Goal: Transaction & Acquisition: Purchase product/service

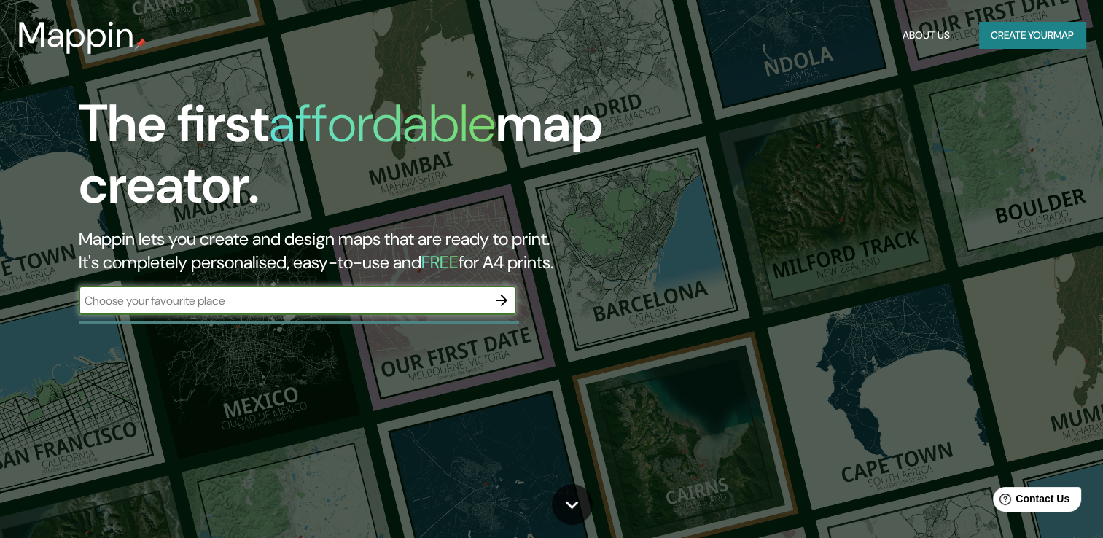
click at [1034, 43] on button "Create your map" at bounding box center [1032, 35] width 106 height 27
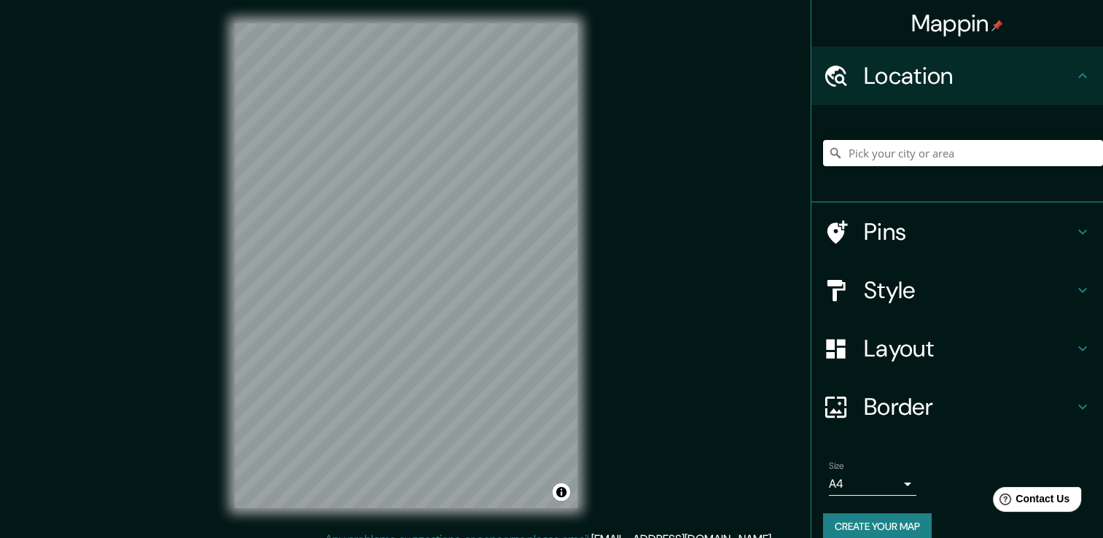
click at [964, 153] on input "Pick your city or area" at bounding box center [963, 153] width 280 height 26
paste input "[GEOGRAPHIC_DATA]"
type input "Noord, [GEOGRAPHIC_DATA], [GEOGRAPHIC_DATA], [GEOGRAPHIC_DATA]"
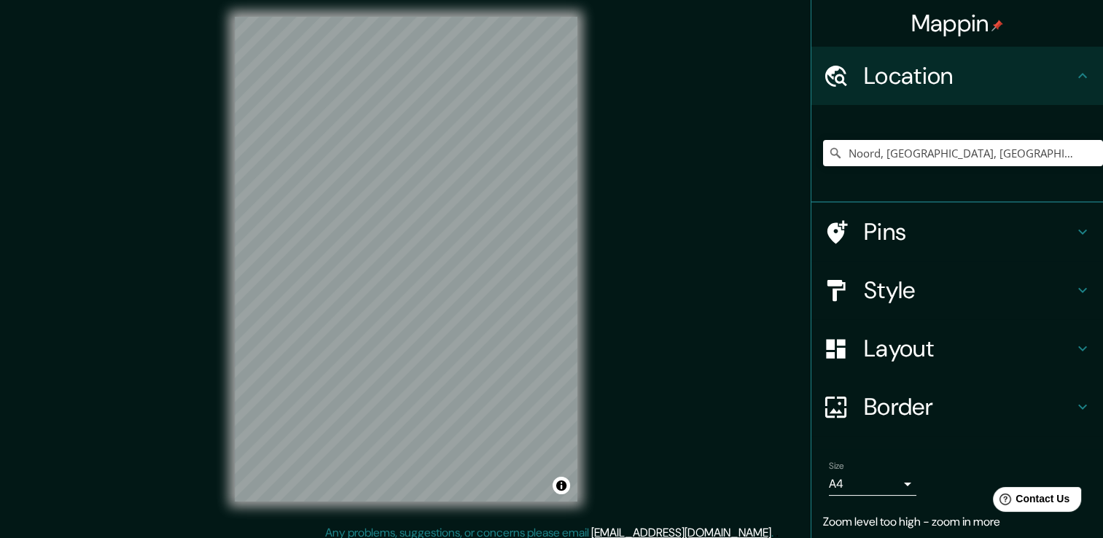
scroll to position [16, 0]
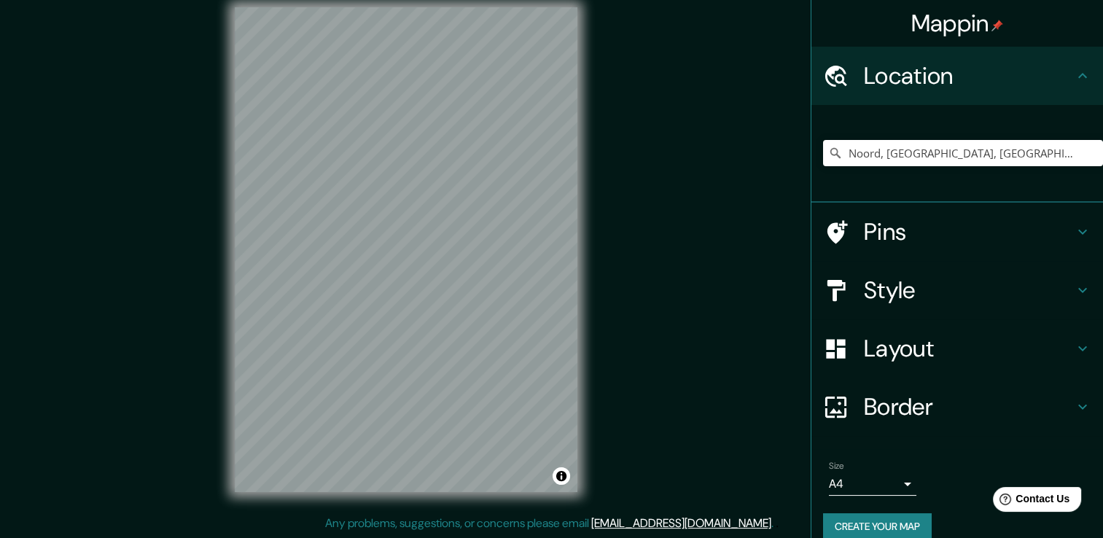
click at [895, 483] on body "Mappin Location [GEOGRAPHIC_DATA], [GEOGRAPHIC_DATA], [GEOGRAPHIC_DATA], [GEOGR…" at bounding box center [551, 253] width 1103 height 538
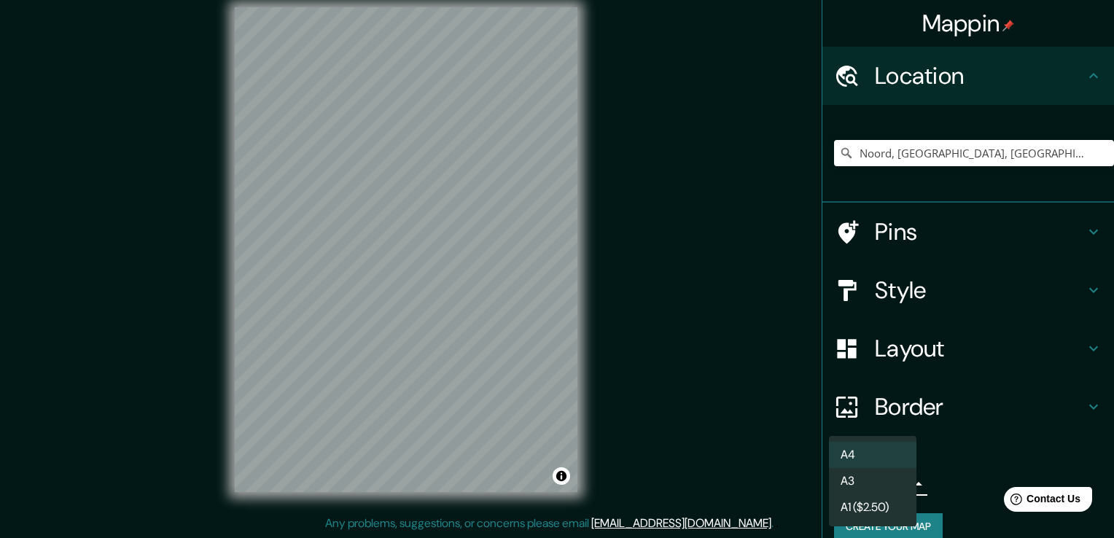
click at [895, 483] on li "A3" at bounding box center [872, 481] width 87 height 26
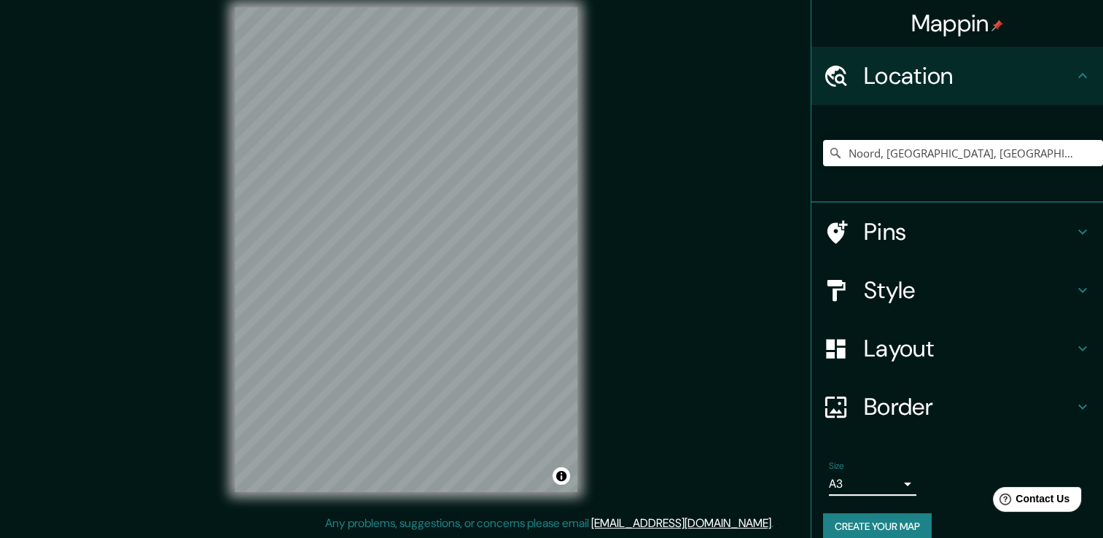
click at [895, 483] on body "Mappin Location [GEOGRAPHIC_DATA], [GEOGRAPHIC_DATA], [GEOGRAPHIC_DATA], [GEOGR…" at bounding box center [551, 253] width 1103 height 538
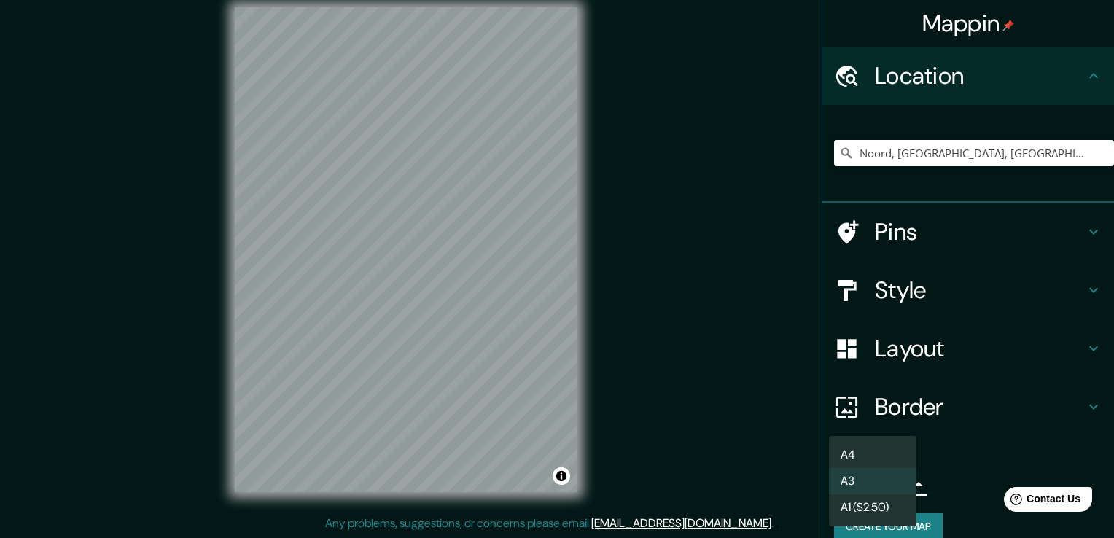
click at [883, 445] on li "A4" at bounding box center [872, 455] width 87 height 26
type input "single"
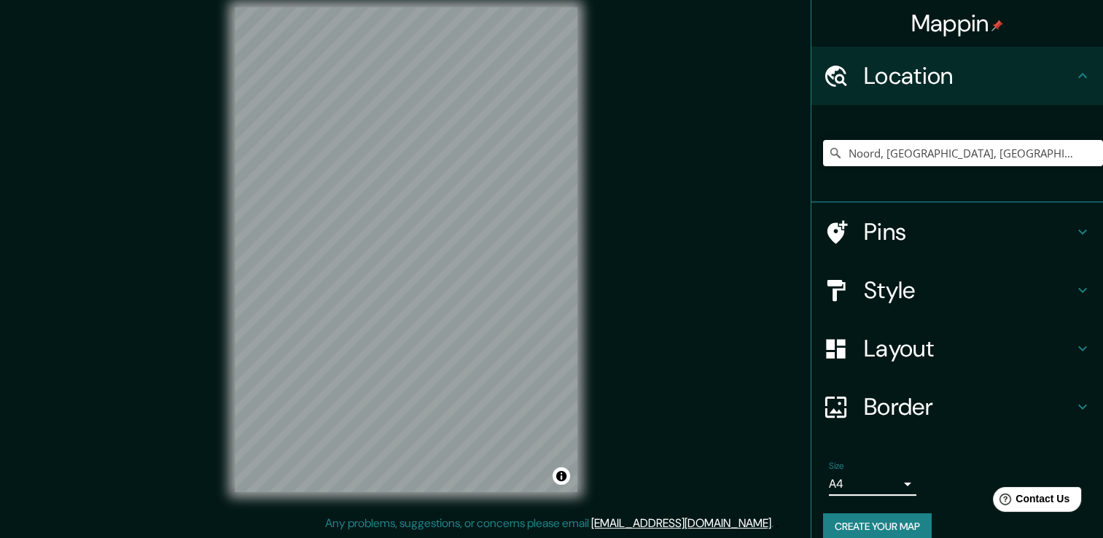
click at [1076, 288] on icon at bounding box center [1081, 289] width 17 height 17
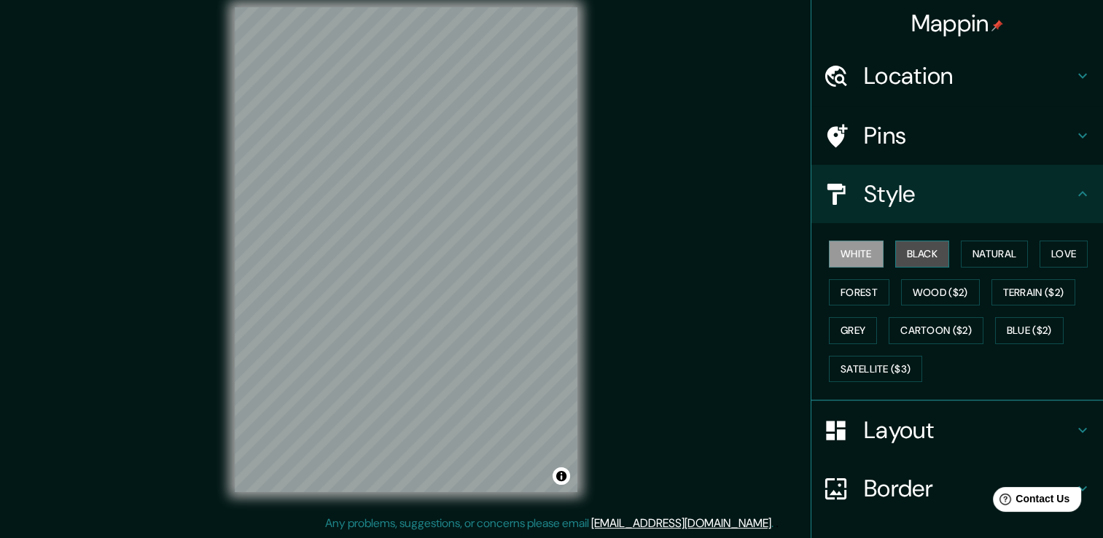
click at [912, 255] on button "Black" at bounding box center [922, 253] width 55 height 27
drag, startPoint x: 834, startPoint y: 249, endPoint x: 907, endPoint y: 262, distance: 74.0
click at [840, 251] on button "White" at bounding box center [856, 253] width 55 height 27
click at [976, 252] on button "Natural" at bounding box center [994, 253] width 67 height 27
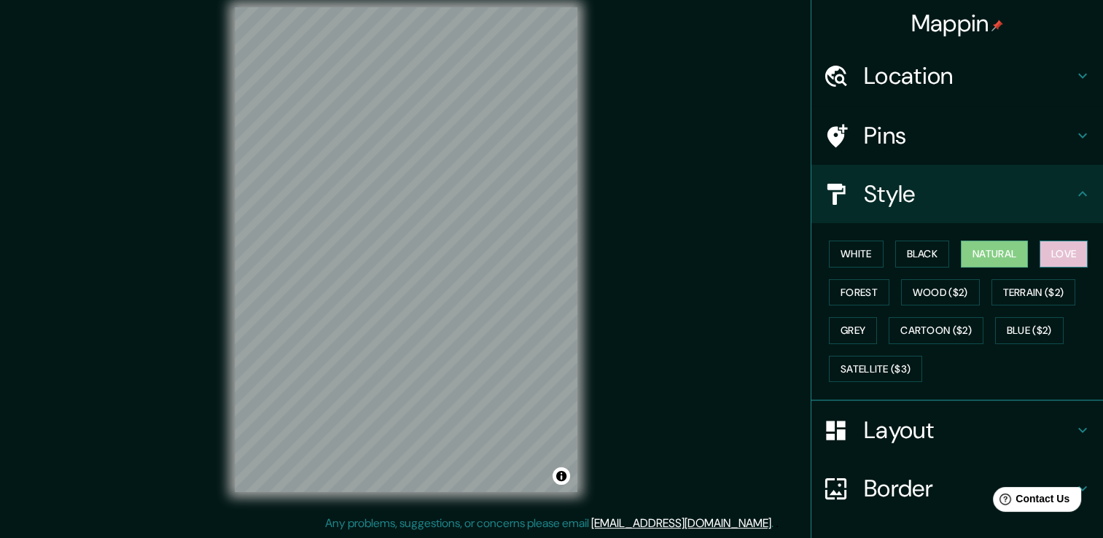
click at [1063, 255] on button "Love" at bounding box center [1063, 253] width 48 height 27
click at [950, 293] on button "Wood ($2)" at bounding box center [940, 292] width 79 height 27
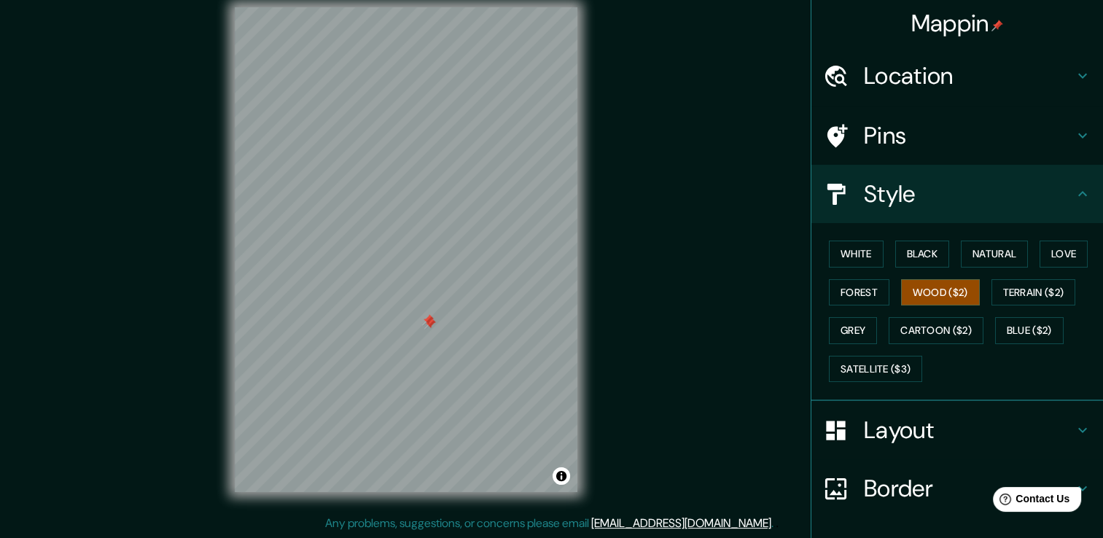
click at [431, 319] on div at bounding box center [428, 320] width 12 height 12
click at [426, 319] on div at bounding box center [424, 324] width 12 height 12
click at [426, 319] on div at bounding box center [427, 321] width 12 height 12
click at [997, 290] on button "Terrain ($2)" at bounding box center [1033, 292] width 85 height 27
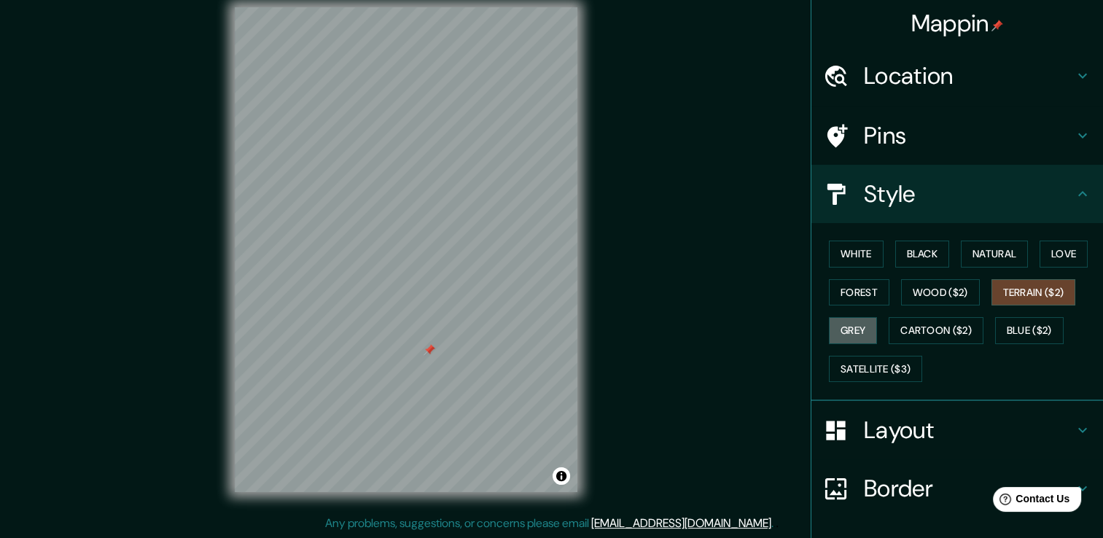
drag, startPoint x: 848, startPoint y: 329, endPoint x: 869, endPoint y: 345, distance: 26.0
click at [852, 332] on button "Grey" at bounding box center [853, 330] width 48 height 27
drag, startPoint x: 936, startPoint y: 330, endPoint x: 935, endPoint y: 348, distance: 18.2
click at [936, 331] on button "Cartoon ($2)" at bounding box center [935, 330] width 95 height 27
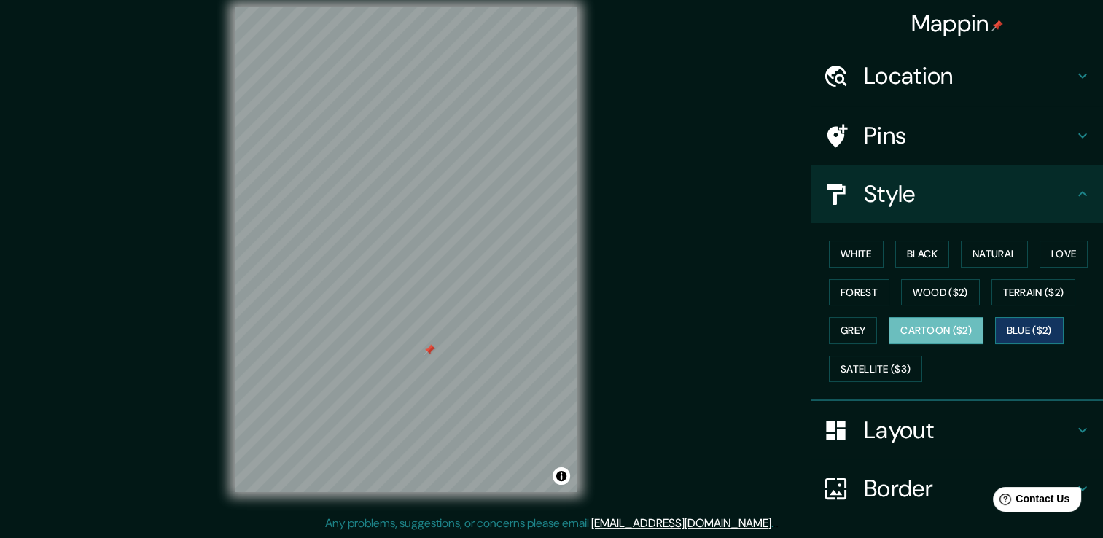
click at [1020, 334] on button "Blue ($2)" at bounding box center [1029, 330] width 69 height 27
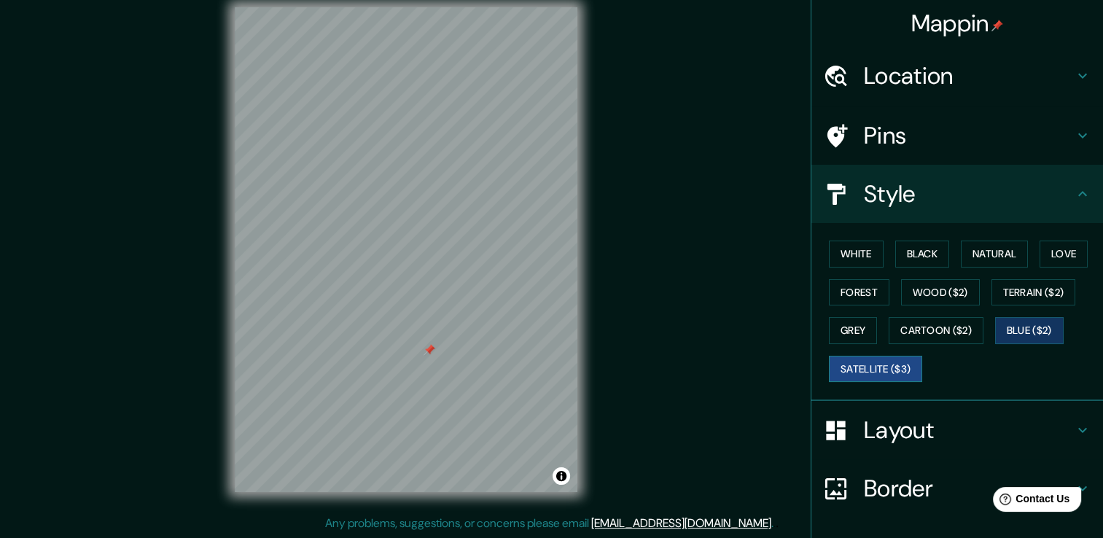
click at [884, 372] on button "Satellite ($3)" at bounding box center [875, 369] width 93 height 27
drag, startPoint x: 841, startPoint y: 255, endPoint x: 837, endPoint y: 287, distance: 32.4
click at [841, 257] on button "White" at bounding box center [856, 253] width 55 height 27
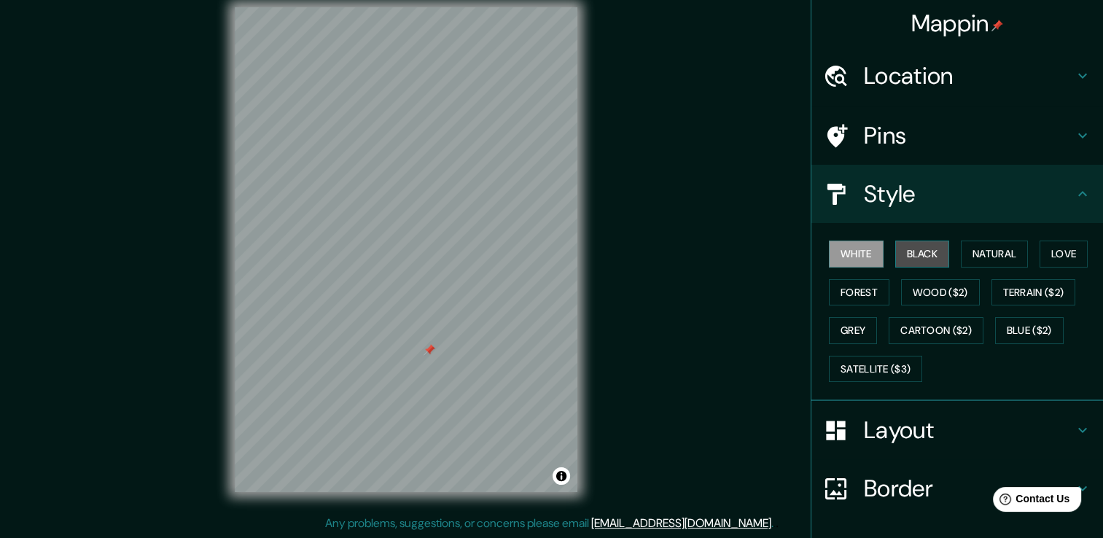
click at [907, 255] on button "Black" at bounding box center [922, 253] width 55 height 27
click at [845, 257] on button "White" at bounding box center [856, 253] width 55 height 27
click at [1001, 252] on button "Natural" at bounding box center [994, 253] width 67 height 27
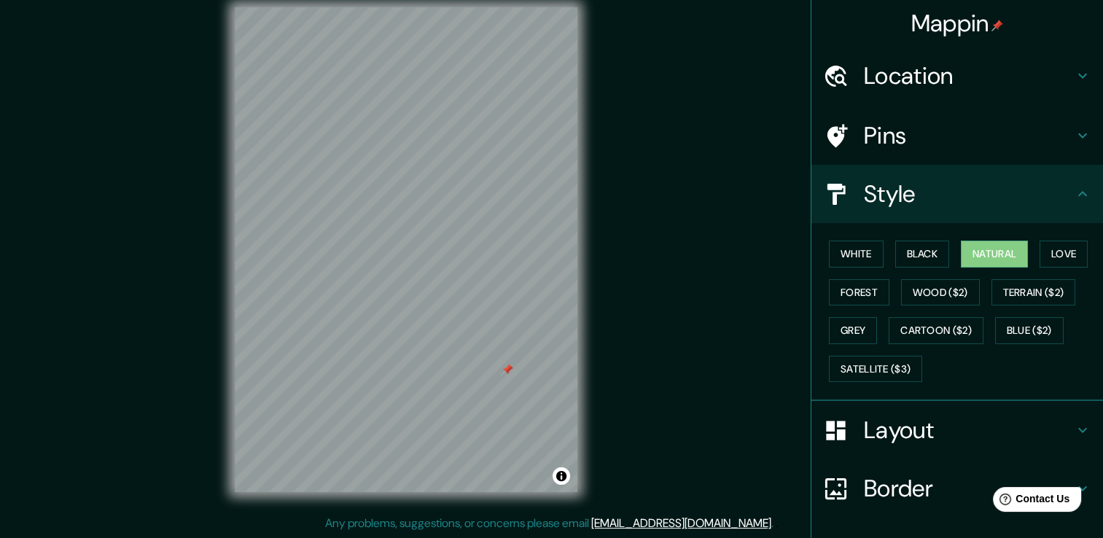
drag, startPoint x: 517, startPoint y: 262, endPoint x: 501, endPoint y: 373, distance: 112.7
click at [501, 373] on div at bounding box center [507, 370] width 12 height 12
click at [496, 368] on div at bounding box center [502, 365] width 12 height 12
click at [918, 428] on h4 "Layout" at bounding box center [969, 429] width 210 height 29
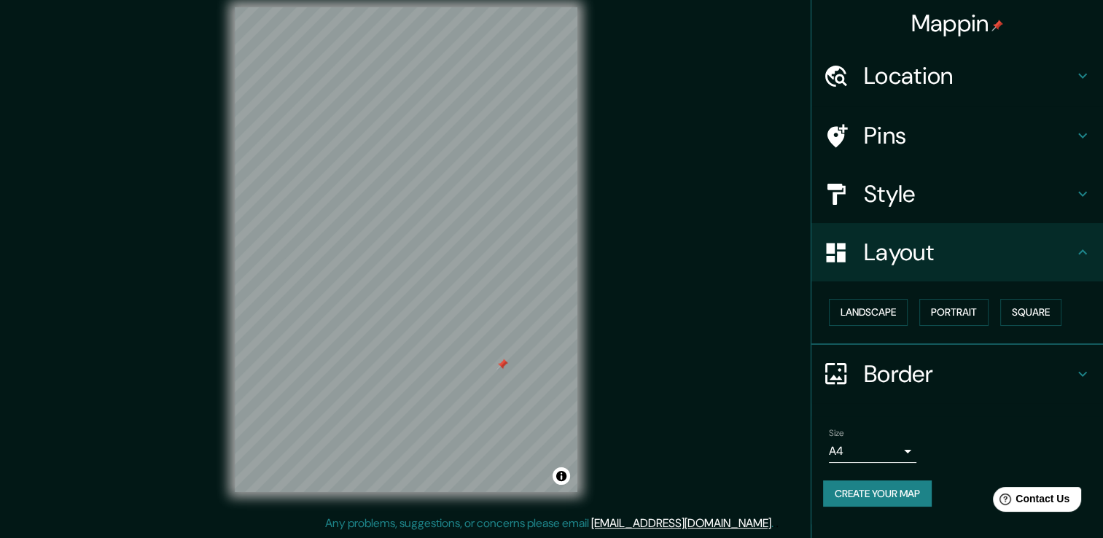
click at [1030, 208] on h4 "Style" at bounding box center [969, 193] width 210 height 29
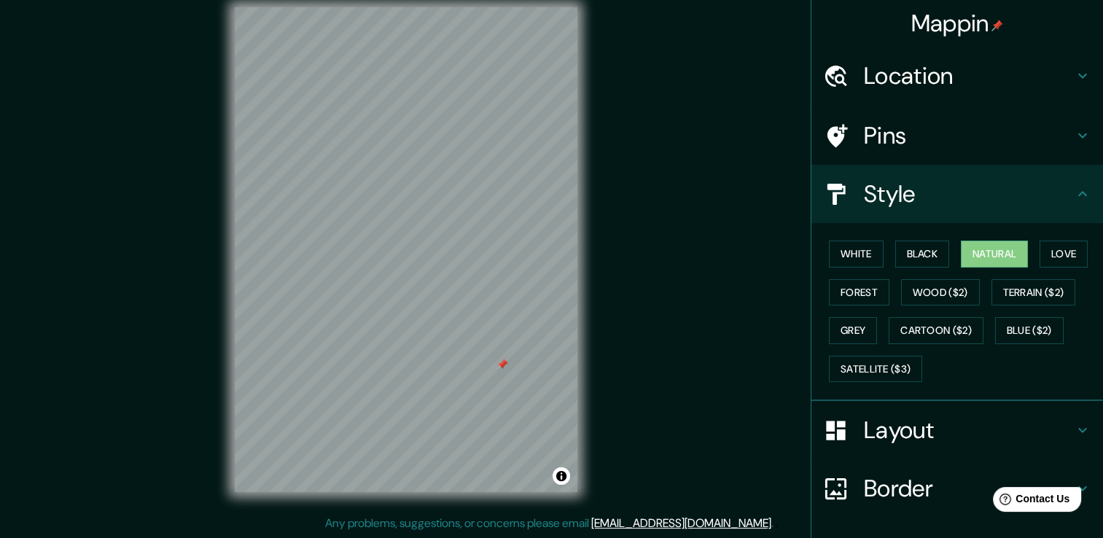
click at [1031, 208] on h4 "Style" at bounding box center [969, 193] width 210 height 29
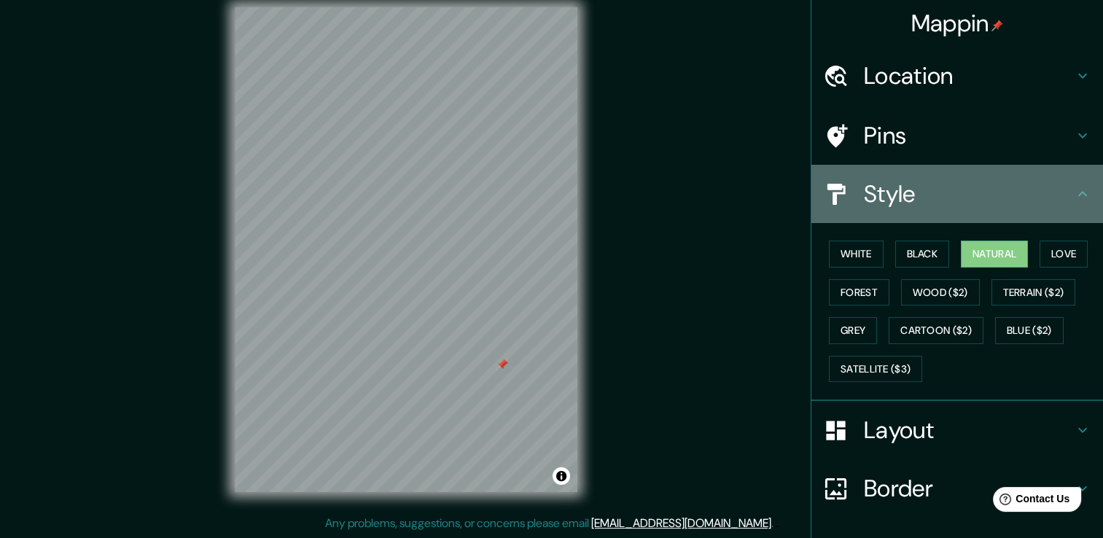
click at [1049, 192] on h4 "Style" at bounding box center [969, 193] width 210 height 29
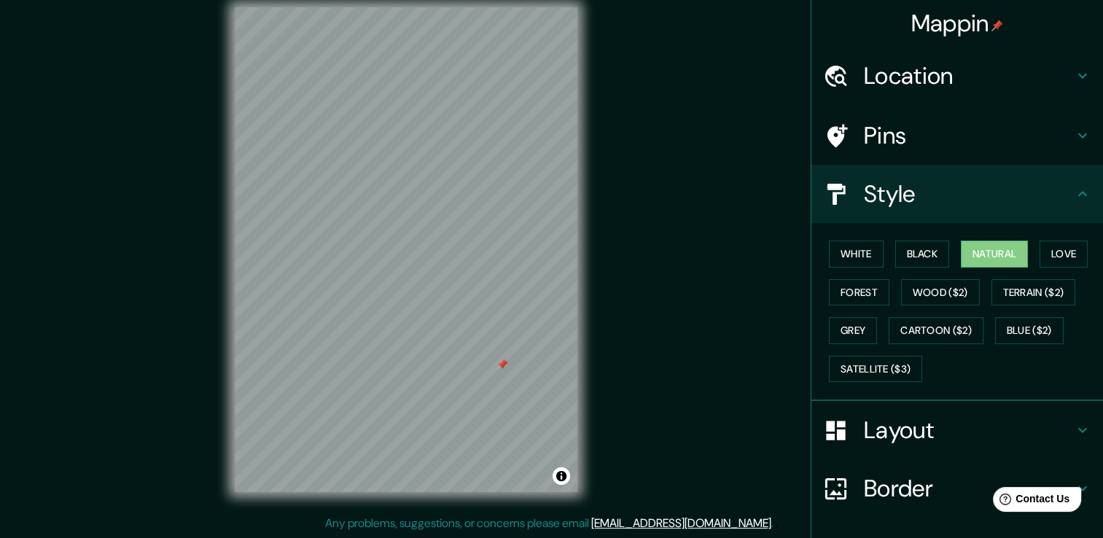
click at [1074, 194] on icon at bounding box center [1081, 193] width 17 height 17
click at [1073, 142] on icon at bounding box center [1081, 135] width 17 height 17
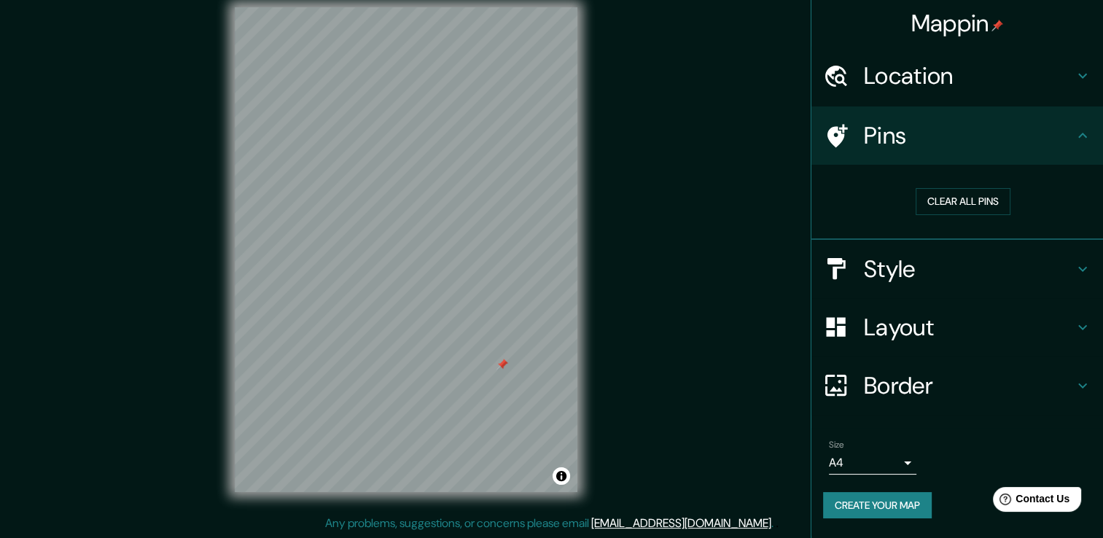
click at [1073, 133] on icon at bounding box center [1081, 135] width 17 height 17
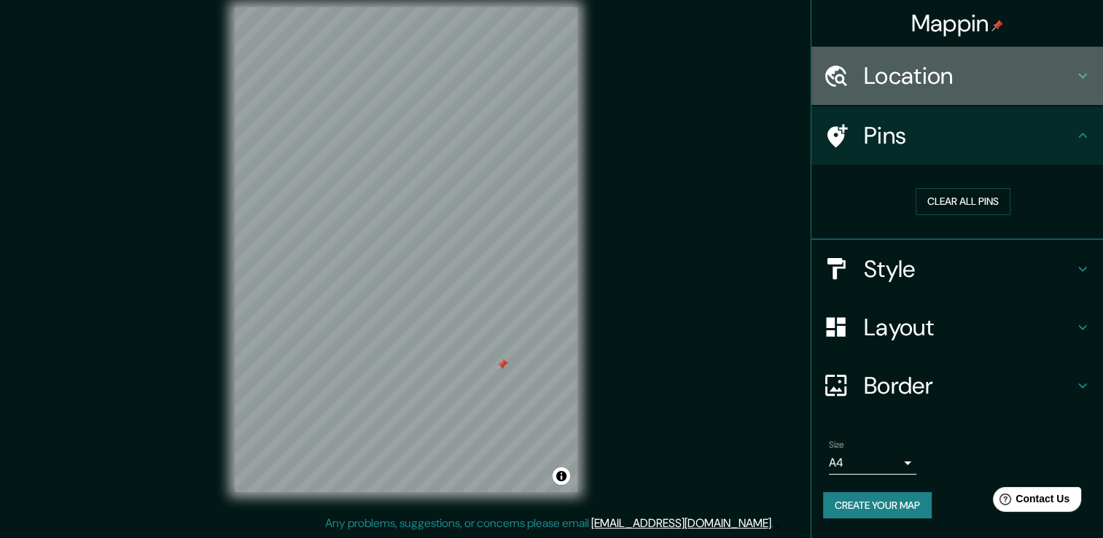
click at [1079, 80] on icon at bounding box center [1081, 75] width 17 height 17
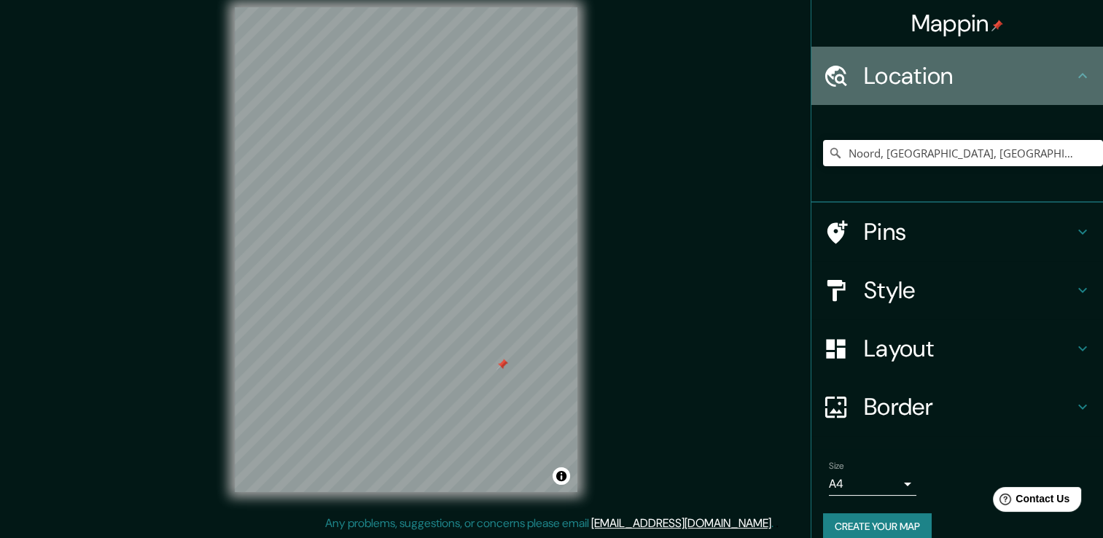
click at [1079, 75] on div "Location" at bounding box center [957, 76] width 292 height 58
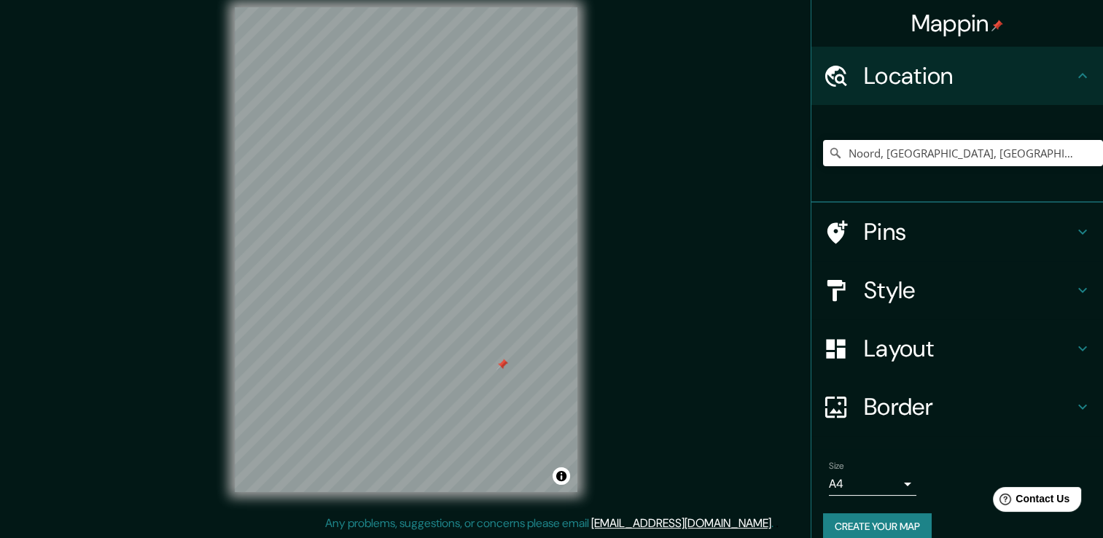
click at [1073, 402] on icon at bounding box center [1081, 406] width 17 height 17
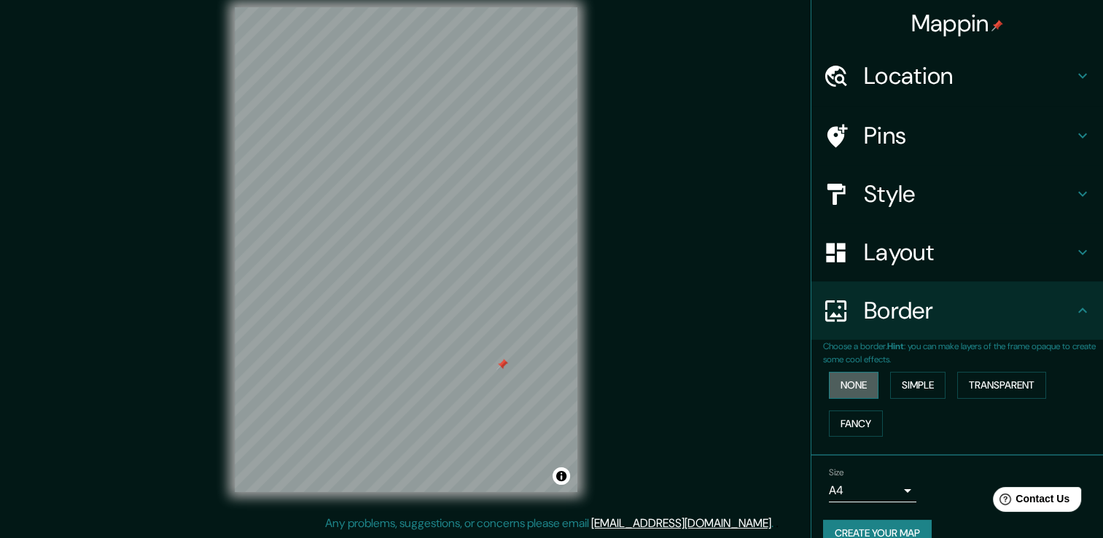
click at [853, 380] on button "None" at bounding box center [854, 385] width 50 height 27
click at [845, 367] on div "None Simple Transparent Fancy" at bounding box center [963, 404] width 280 height 77
click at [854, 385] on button "None" at bounding box center [854, 385] width 50 height 27
click at [907, 386] on button "Simple" at bounding box center [917, 385] width 55 height 27
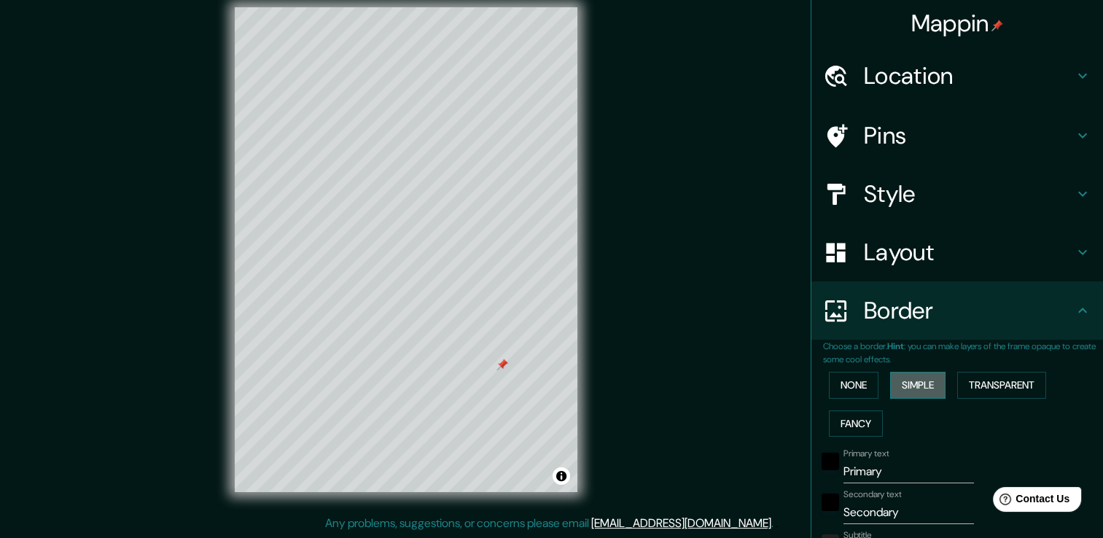
click at [901, 383] on button "Simple" at bounding box center [917, 385] width 55 height 27
type input "38"
click at [853, 375] on button "None" at bounding box center [854, 385] width 50 height 27
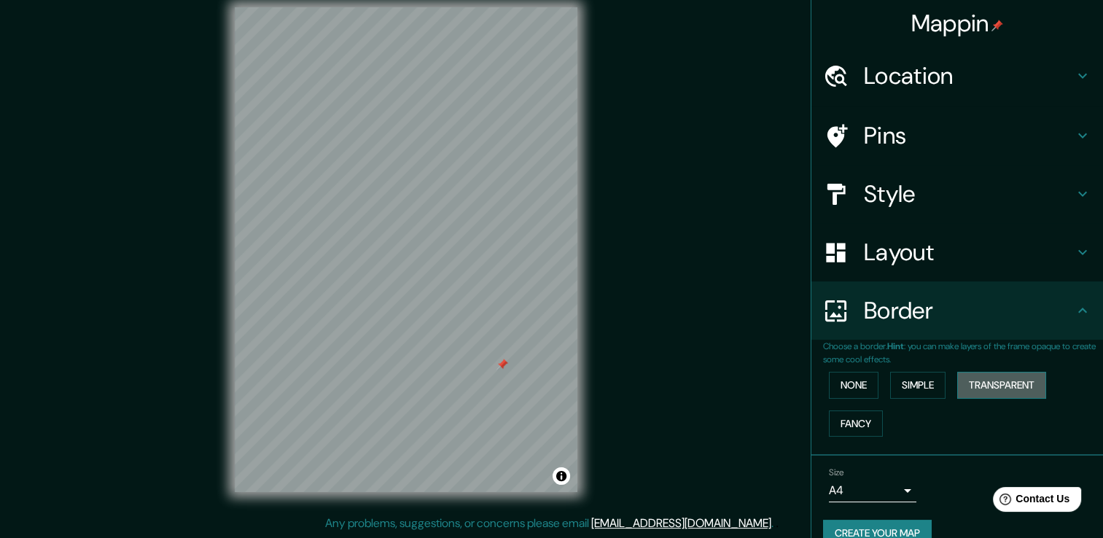
click at [1014, 383] on button "Transparent" at bounding box center [1001, 385] width 89 height 27
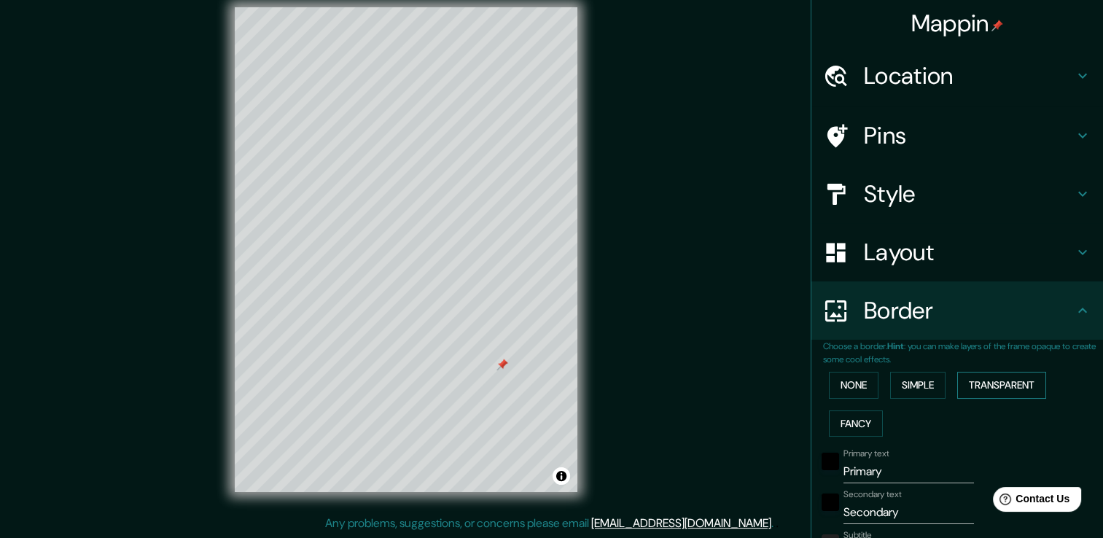
click at [1009, 383] on button "Transparent" at bounding box center [1001, 385] width 89 height 27
type input "226"
type input "38"
click at [860, 414] on button "Fancy" at bounding box center [856, 423] width 54 height 27
click at [853, 423] on button "Fancy" at bounding box center [856, 423] width 54 height 27
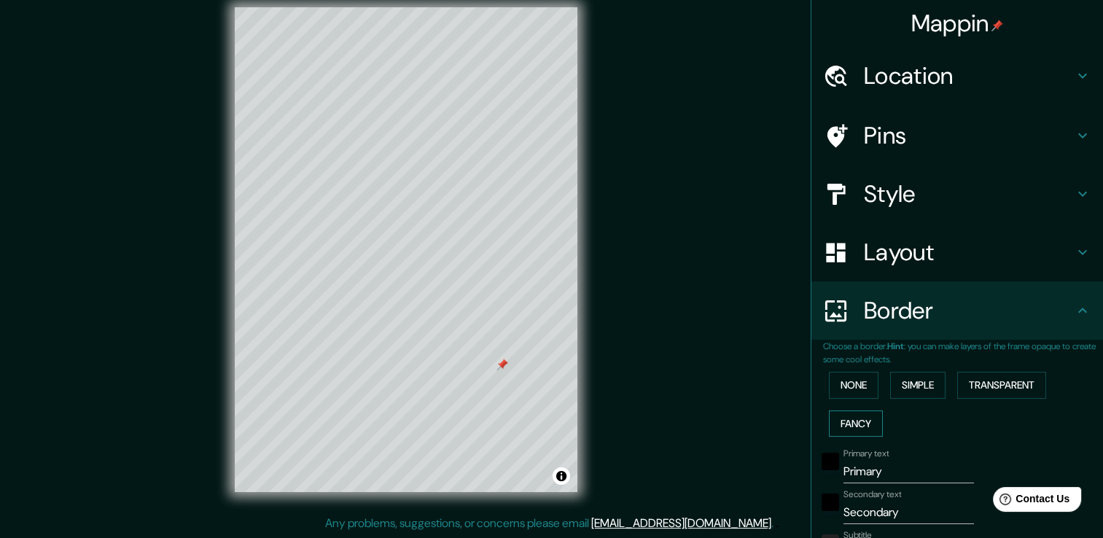
type input "38"
type input "19"
click at [854, 421] on button "Fancy" at bounding box center [856, 423] width 54 height 27
type input "38"
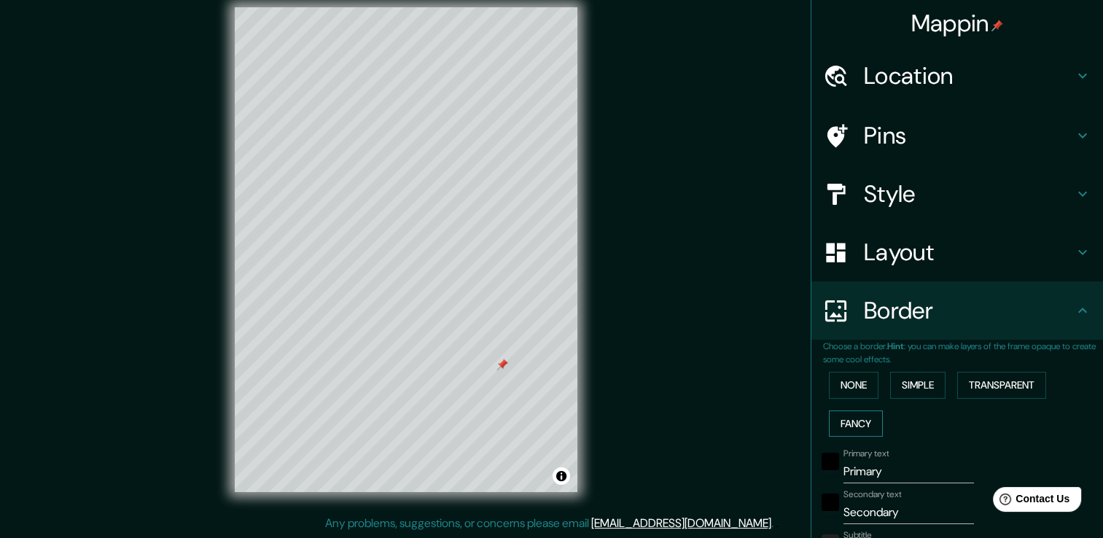
type input "38"
type input "19"
click at [854, 421] on button "Fancy" at bounding box center [856, 423] width 54 height 27
type input "38"
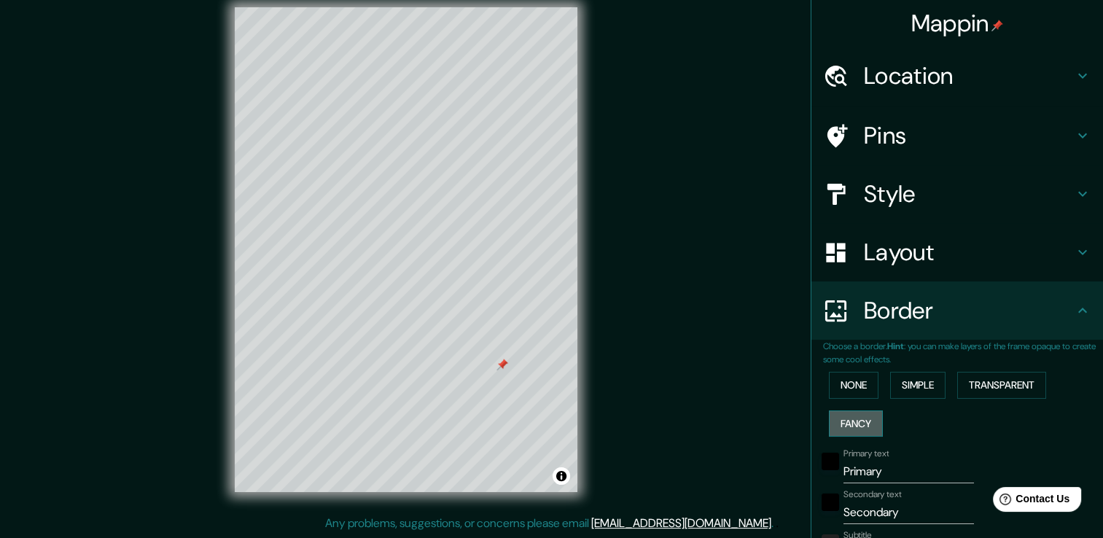
type input "19"
click at [856, 391] on button "None" at bounding box center [854, 385] width 50 height 27
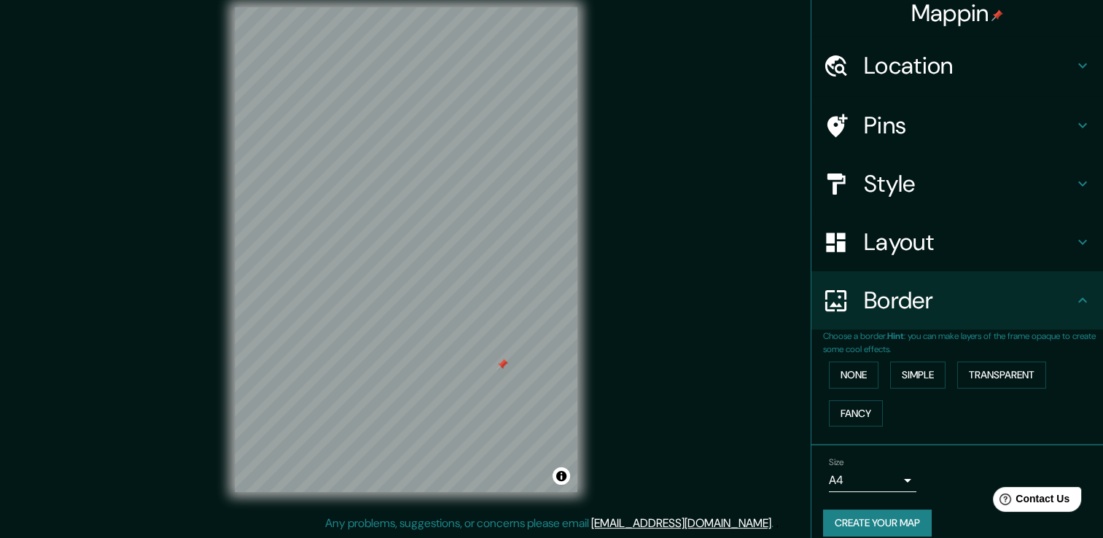
scroll to position [24, 0]
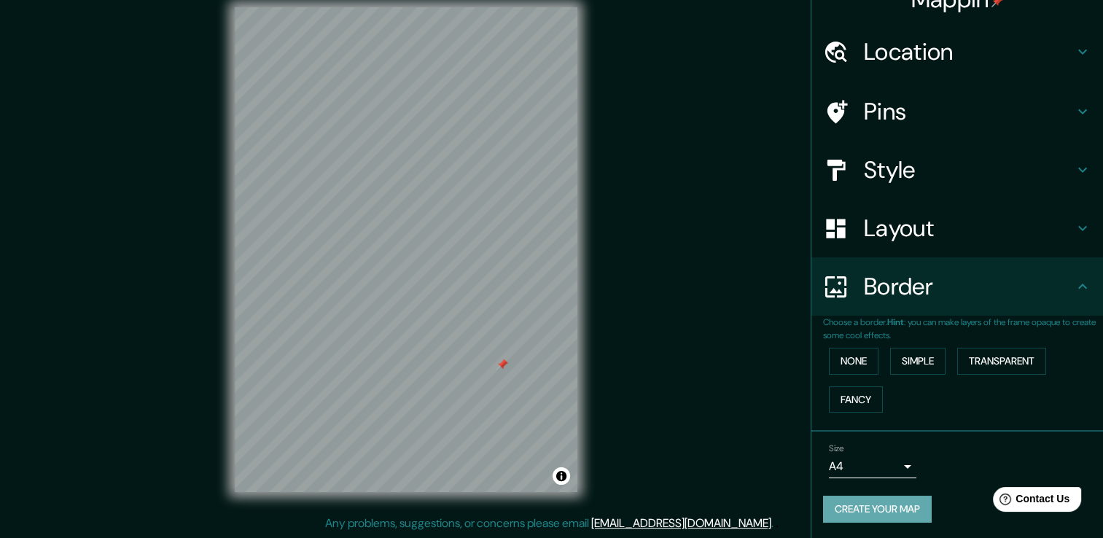
click at [890, 504] on button "Create your map" at bounding box center [877, 509] width 109 height 27
click at [892, 516] on button "Create your map" at bounding box center [877, 509] width 109 height 27
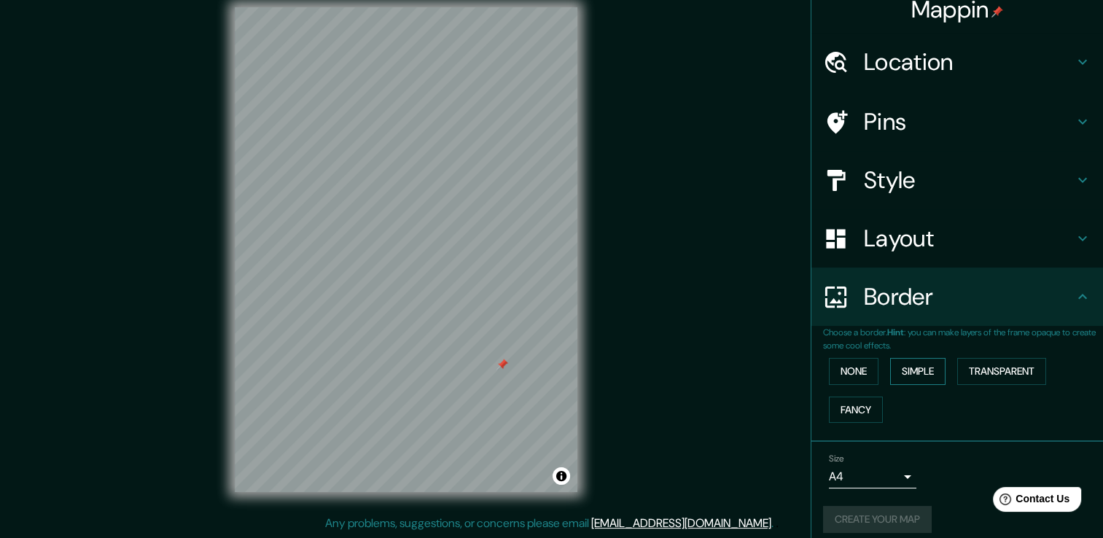
scroll to position [0, 0]
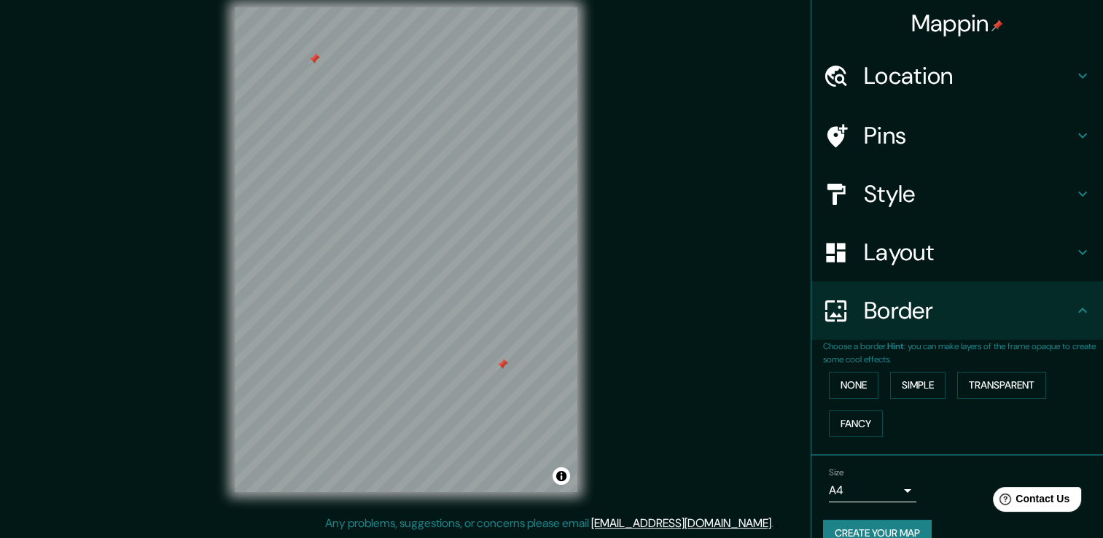
click at [315, 57] on div at bounding box center [314, 59] width 12 height 12
click at [560, 480] on button "Toggle attribution" at bounding box center [560, 475] width 17 height 17
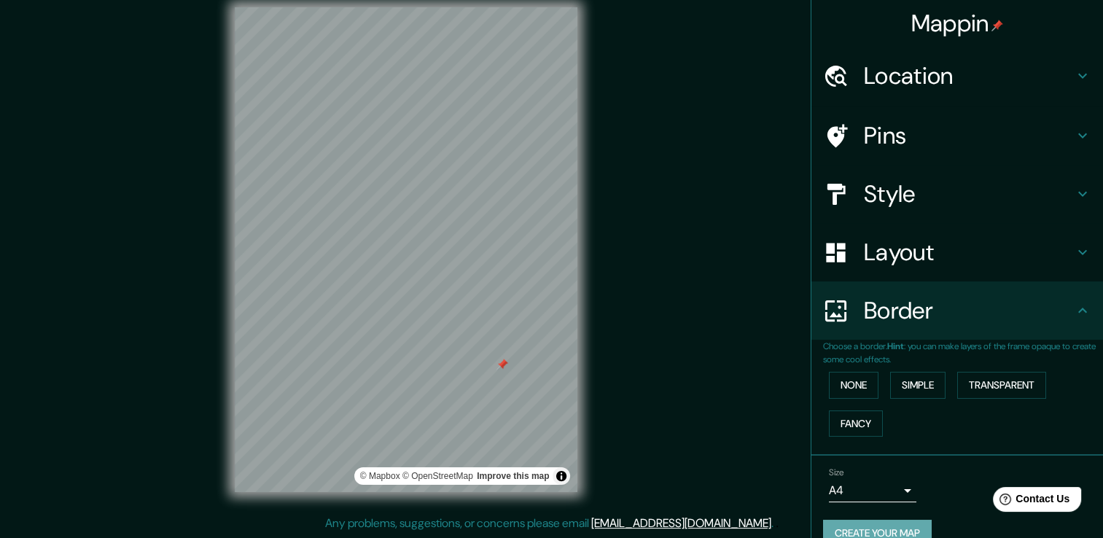
click at [898, 527] on button "Create your map" at bounding box center [877, 533] width 109 height 27
